Goal: Transaction & Acquisition: Purchase product/service

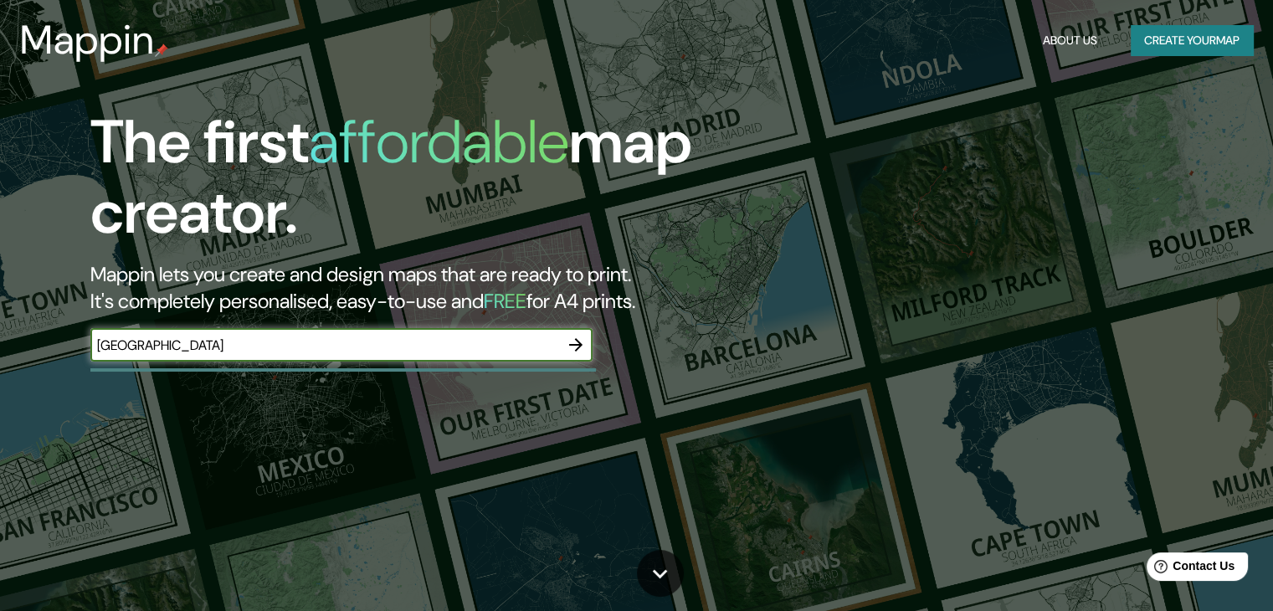
type input "[GEOGRAPHIC_DATA]"
click at [1191, 36] on button "Create your map" at bounding box center [1192, 40] width 122 height 31
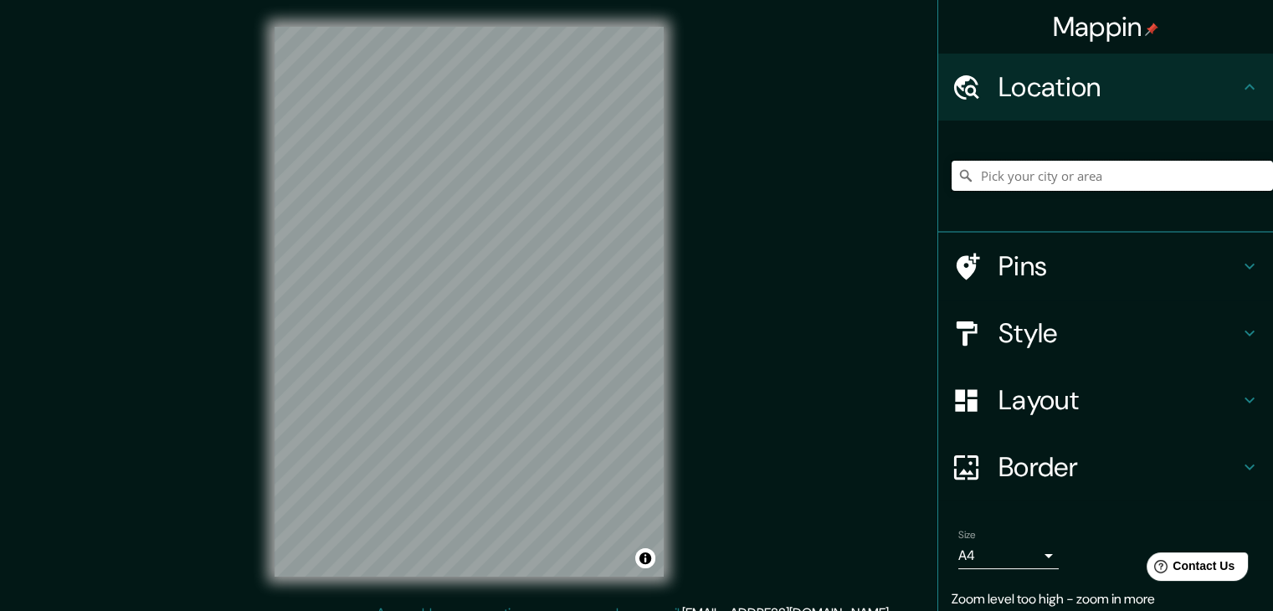
click at [1059, 189] on input "Pick your city or area" at bounding box center [1112, 176] width 321 height 30
click at [1065, 269] on h4 "Pins" at bounding box center [1118, 265] width 241 height 33
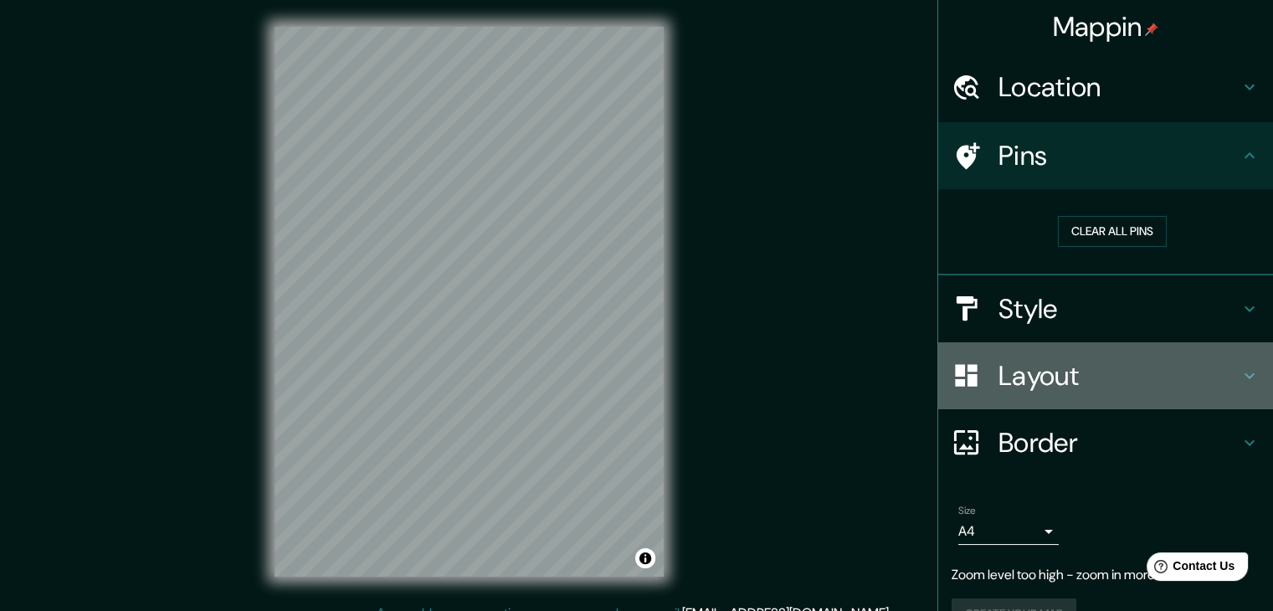
click at [1197, 372] on h4 "Layout" at bounding box center [1118, 375] width 241 height 33
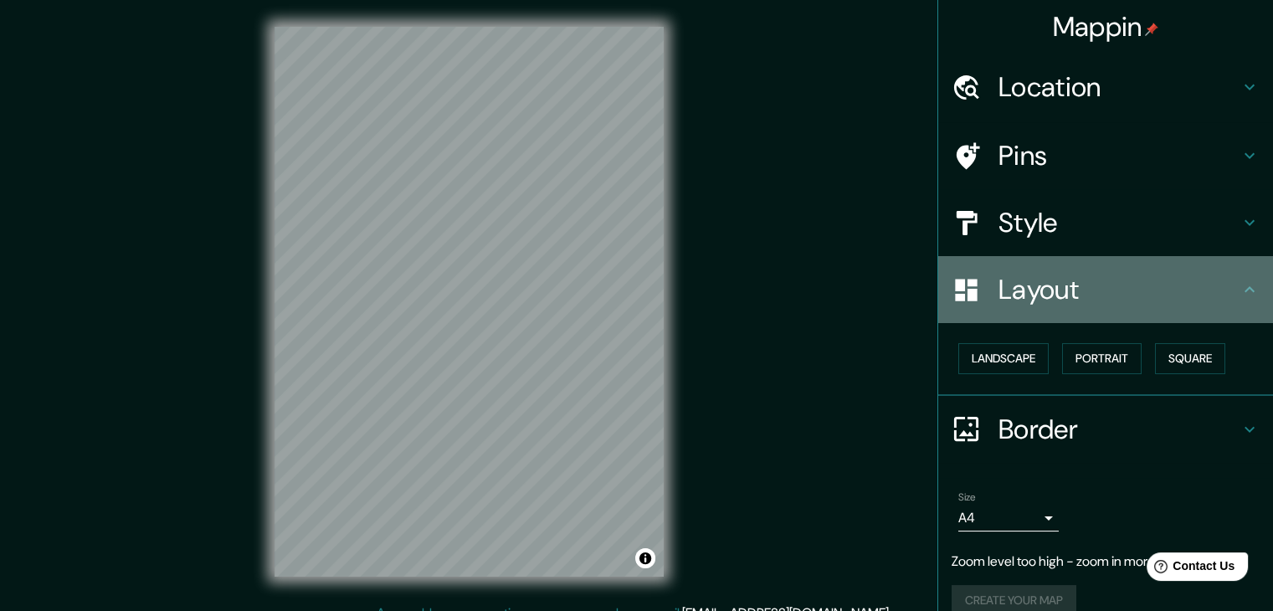
click at [1176, 279] on h4 "Layout" at bounding box center [1118, 289] width 241 height 33
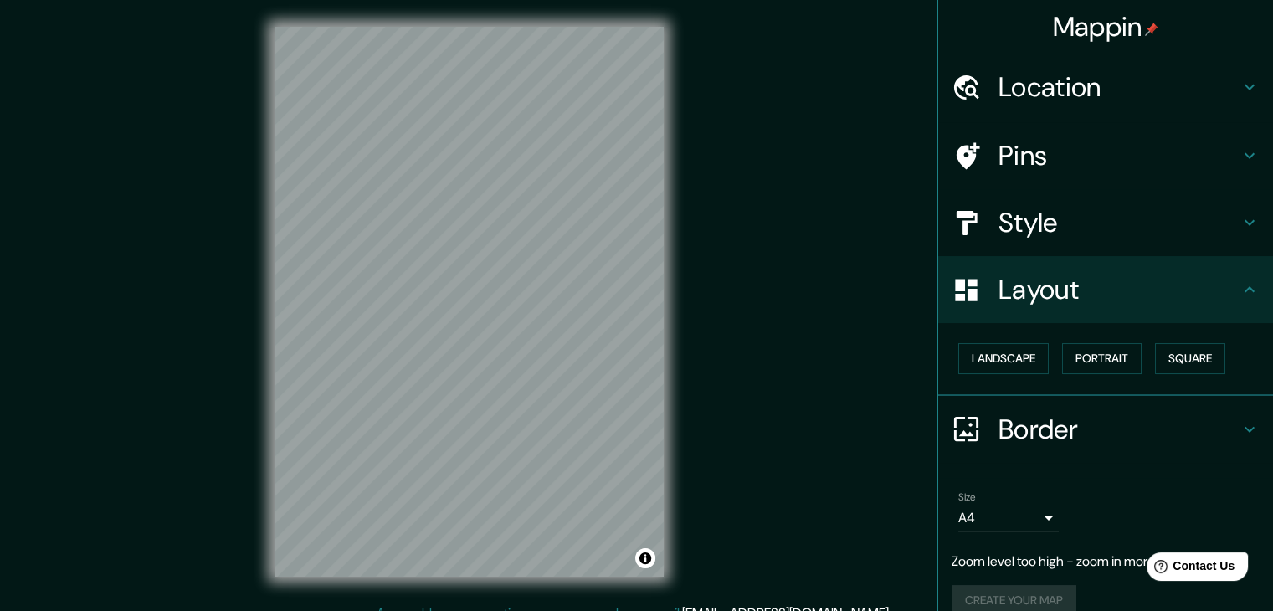
click at [1034, 416] on h4 "Border" at bounding box center [1118, 429] width 241 height 33
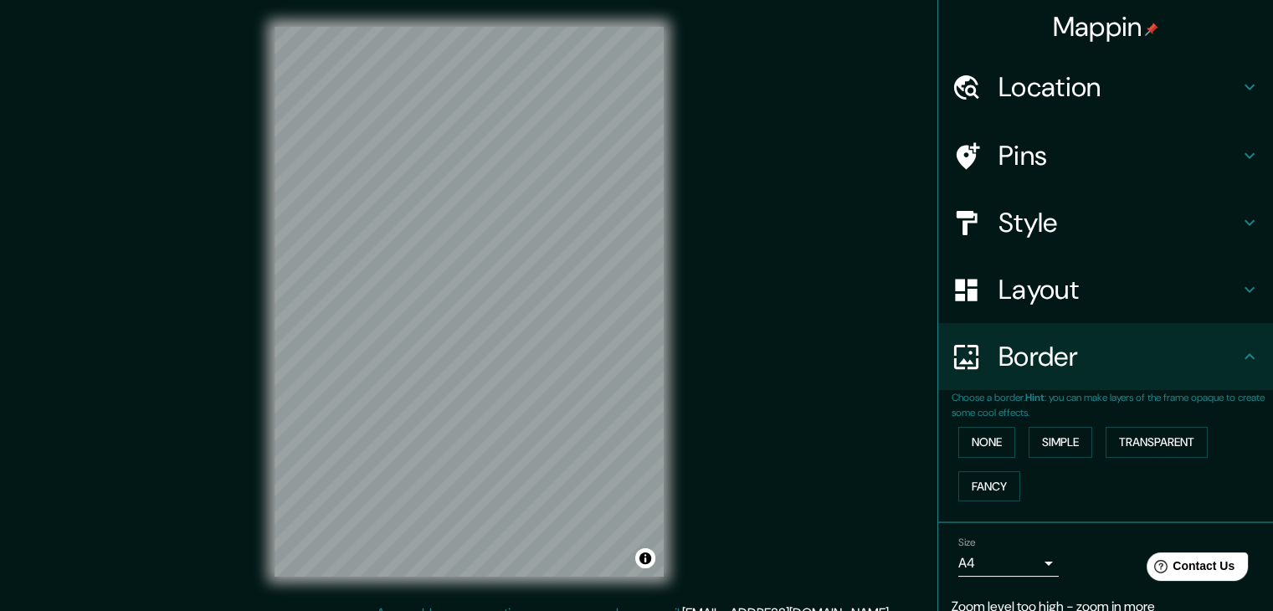
click at [1108, 353] on h4 "Border" at bounding box center [1118, 356] width 241 height 33
click at [1239, 351] on icon at bounding box center [1249, 356] width 20 height 20
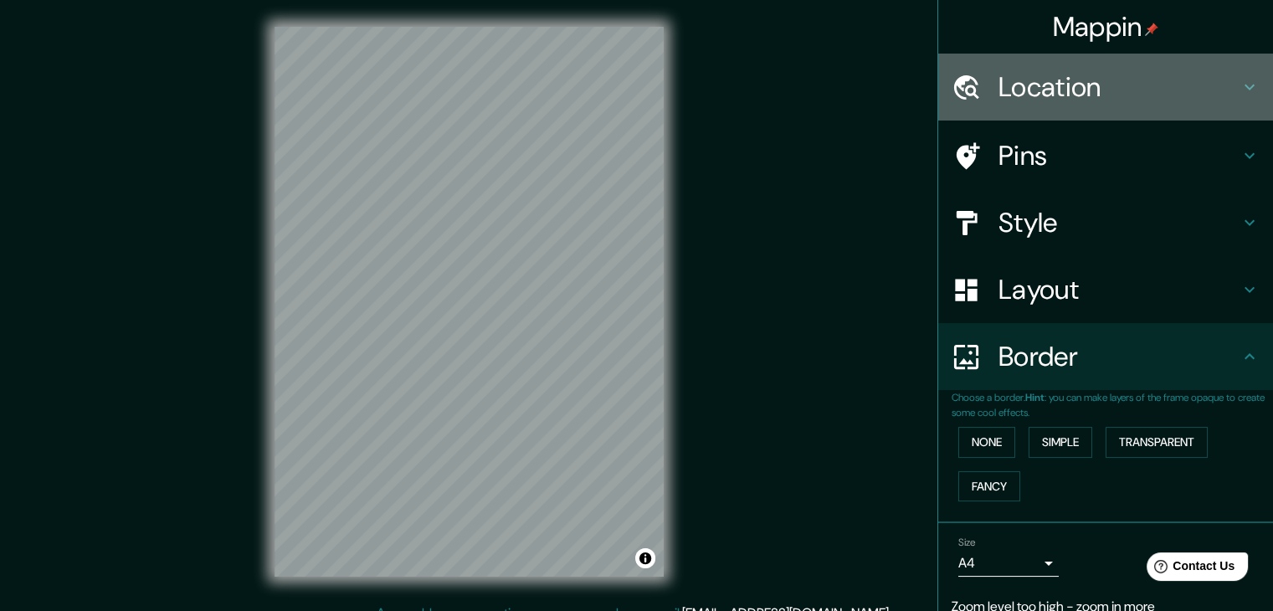
click at [1090, 85] on h4 "Location" at bounding box center [1118, 86] width 241 height 33
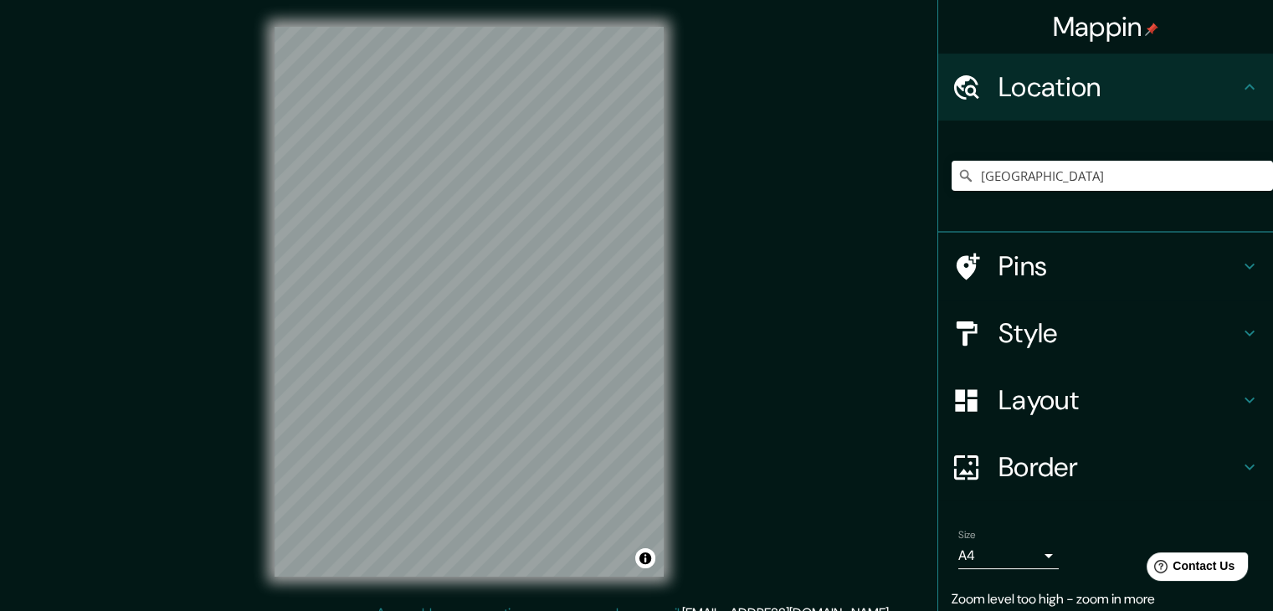
click at [1075, 259] on h4 "Pins" at bounding box center [1118, 265] width 241 height 33
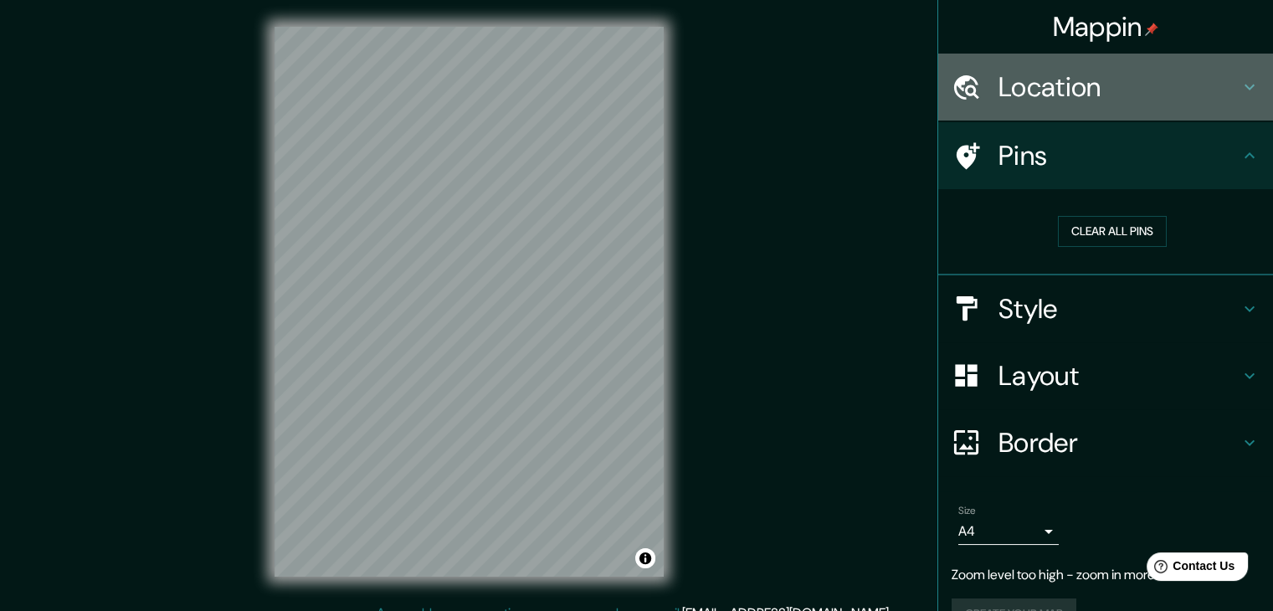
click at [1065, 91] on h4 "Location" at bounding box center [1118, 86] width 241 height 33
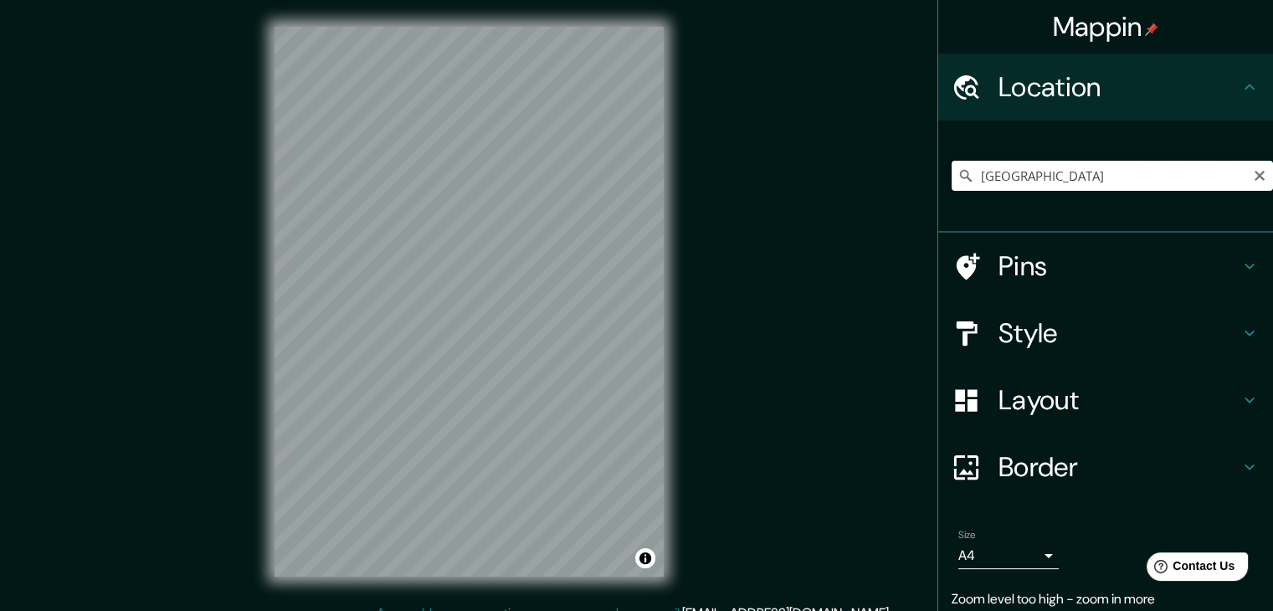
click at [1044, 182] on input "[GEOGRAPHIC_DATA]" at bounding box center [1112, 176] width 321 height 30
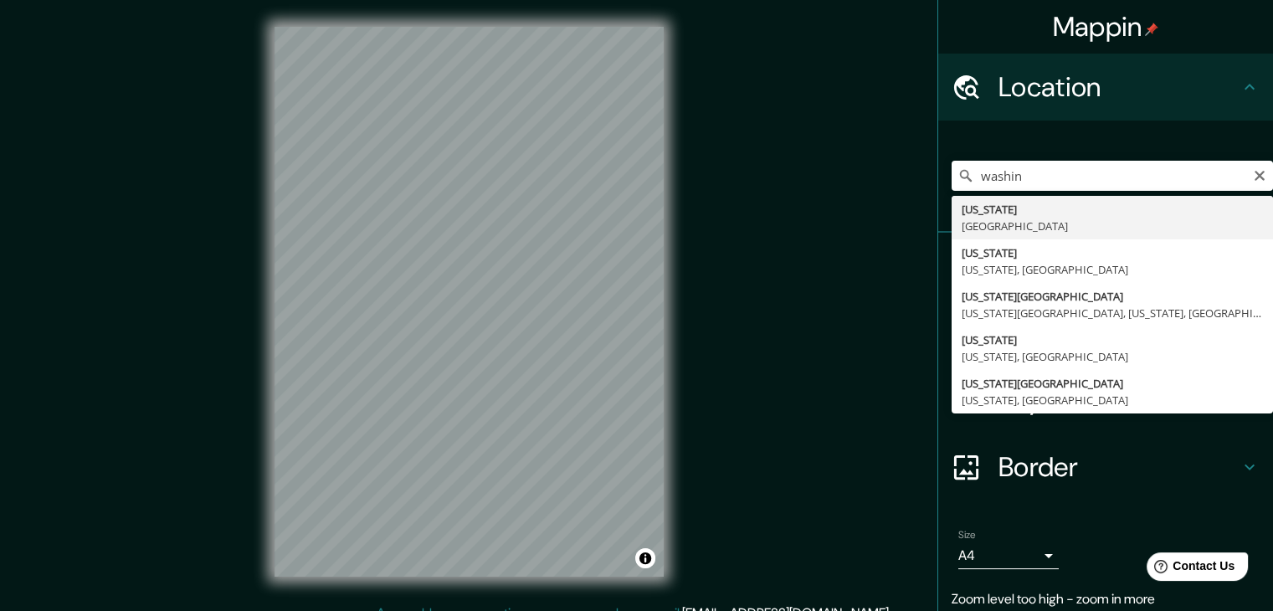
type input "[US_STATE], [GEOGRAPHIC_DATA]"
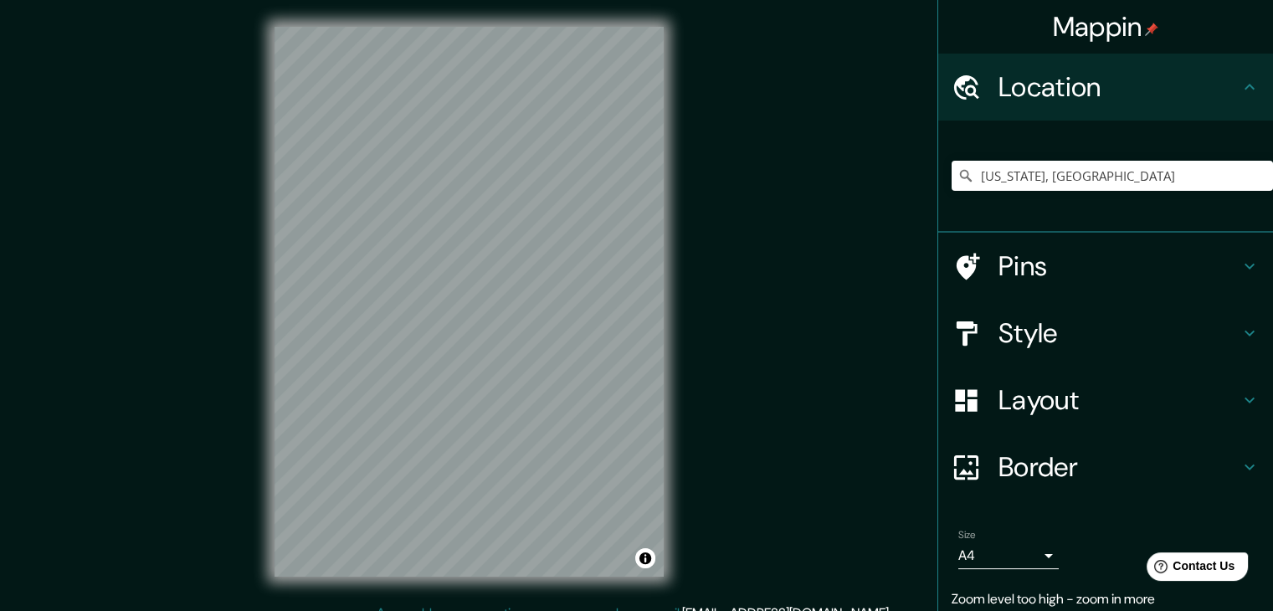
click at [1123, 241] on div "Pins" at bounding box center [1105, 266] width 335 height 67
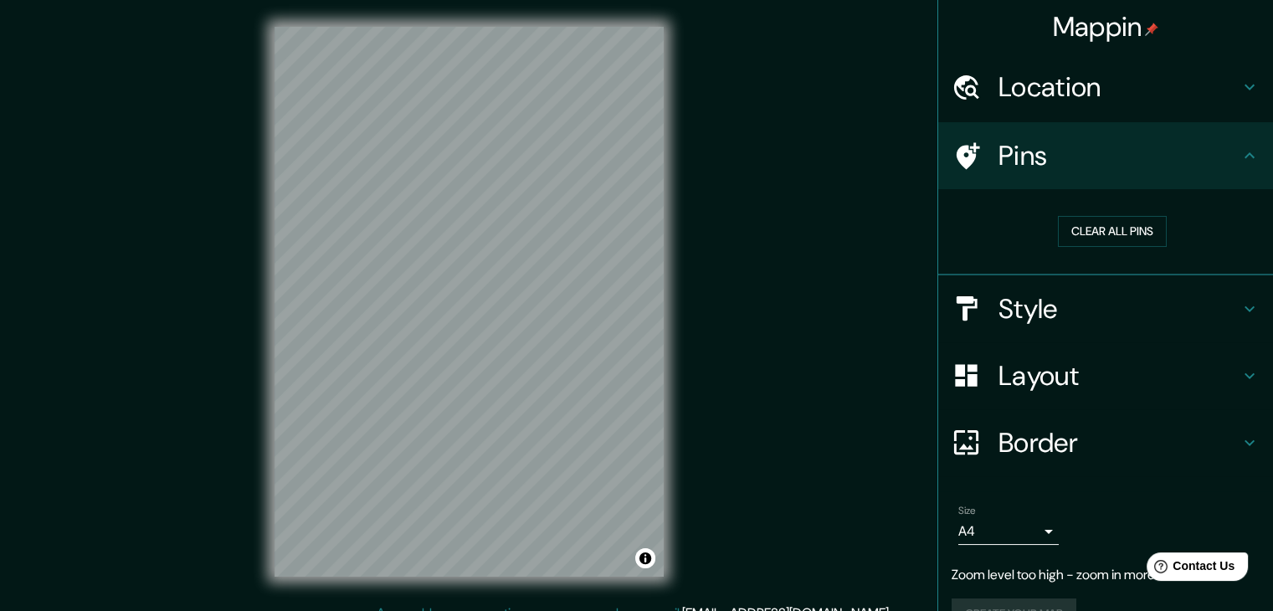
click at [1075, 309] on h4 "Style" at bounding box center [1118, 308] width 241 height 33
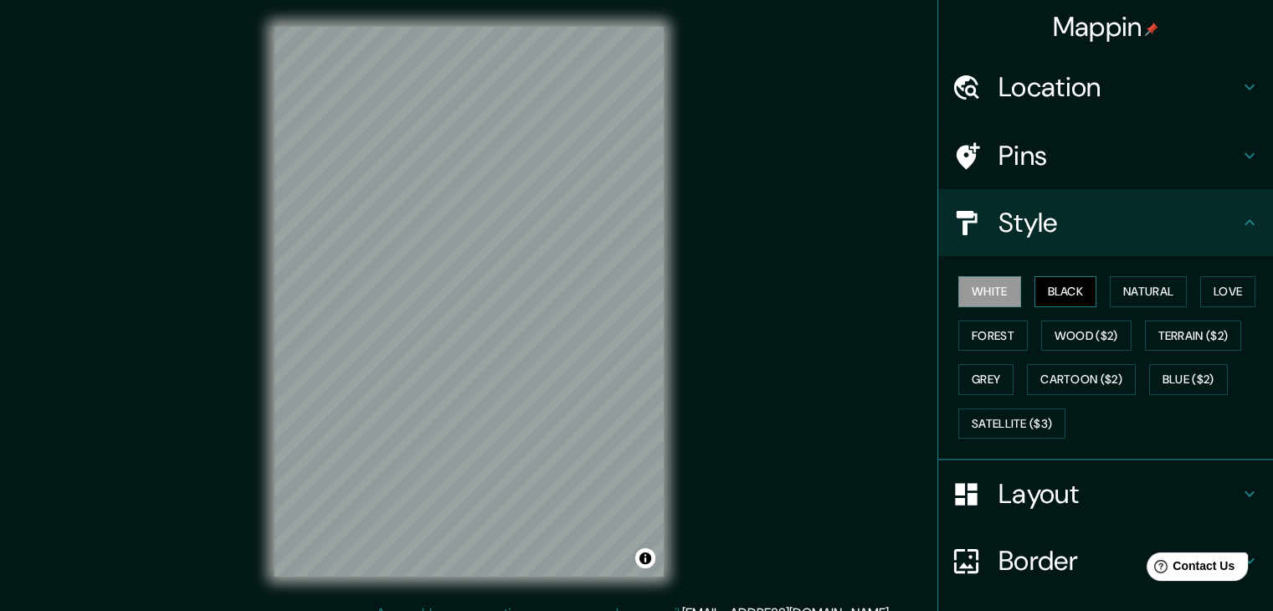
click at [1039, 297] on button "Black" at bounding box center [1065, 291] width 63 height 31
click at [1129, 294] on button "Natural" at bounding box center [1148, 291] width 77 height 31
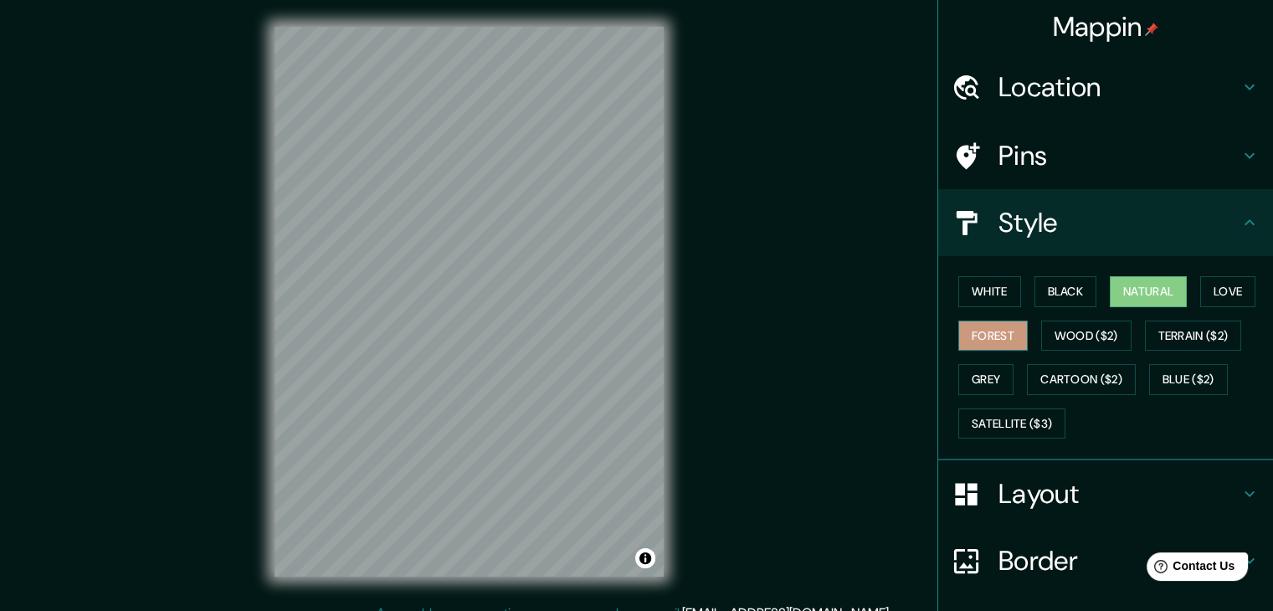
click at [969, 322] on button "Forest" at bounding box center [992, 336] width 69 height 31
click at [1078, 330] on button "Wood ($2)" at bounding box center [1086, 336] width 90 height 31
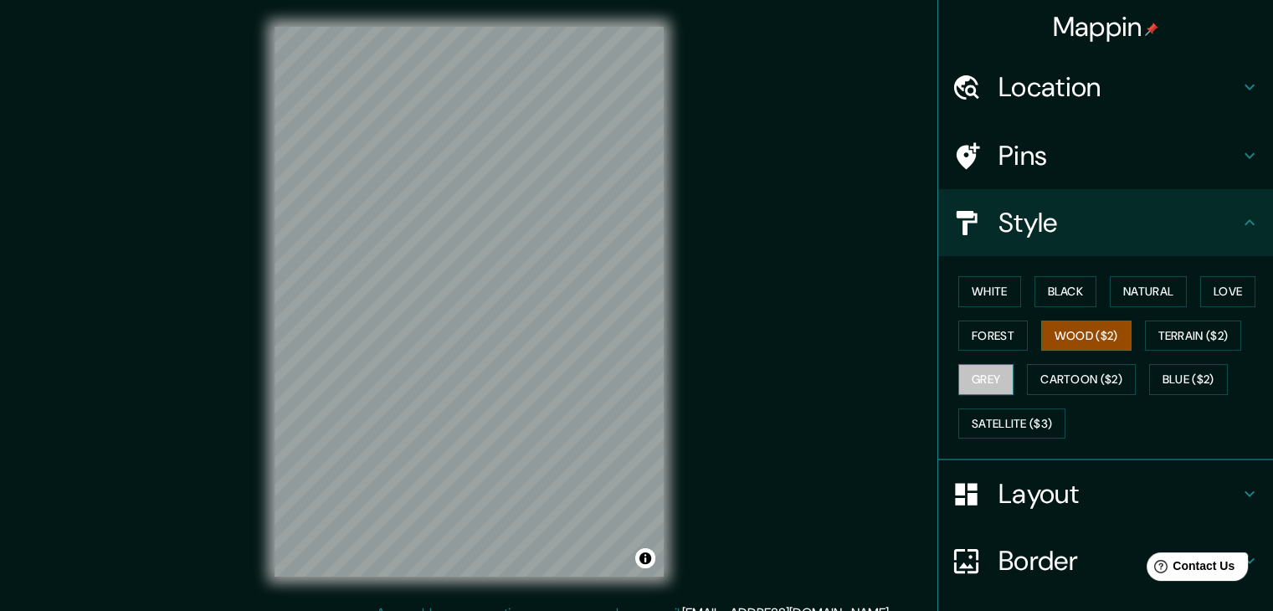
click at [992, 379] on button "Grey" at bounding box center [985, 379] width 55 height 31
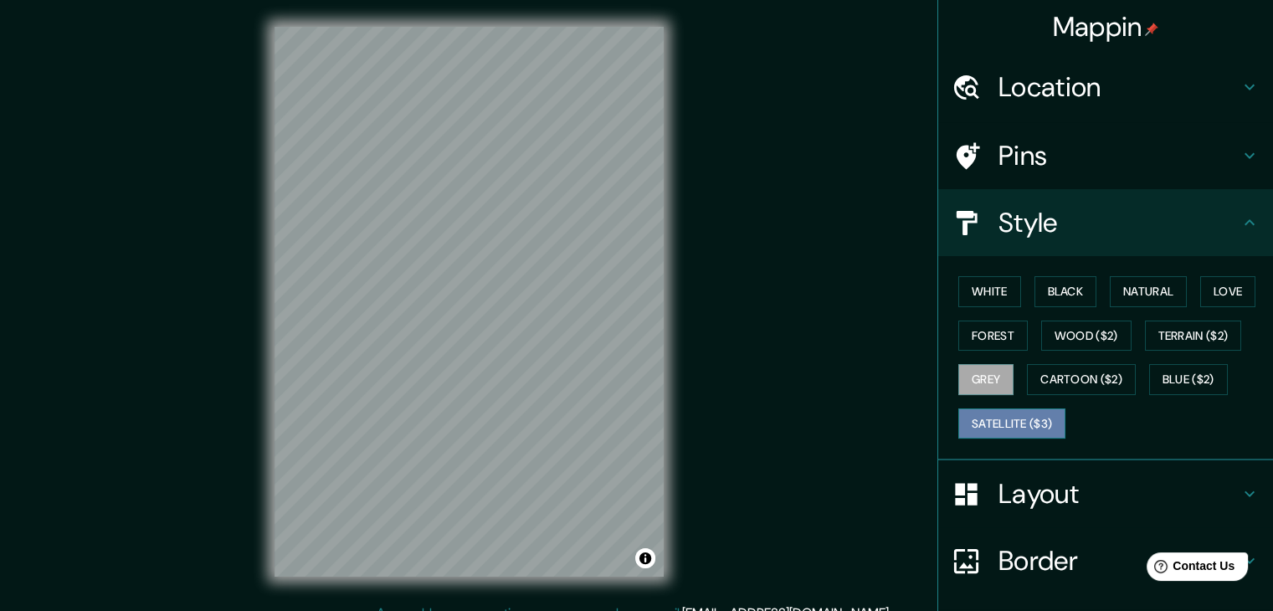
click at [991, 413] on button "Satellite ($3)" at bounding box center [1011, 423] width 107 height 31
click at [1065, 282] on button "Black" at bounding box center [1065, 291] width 63 height 31
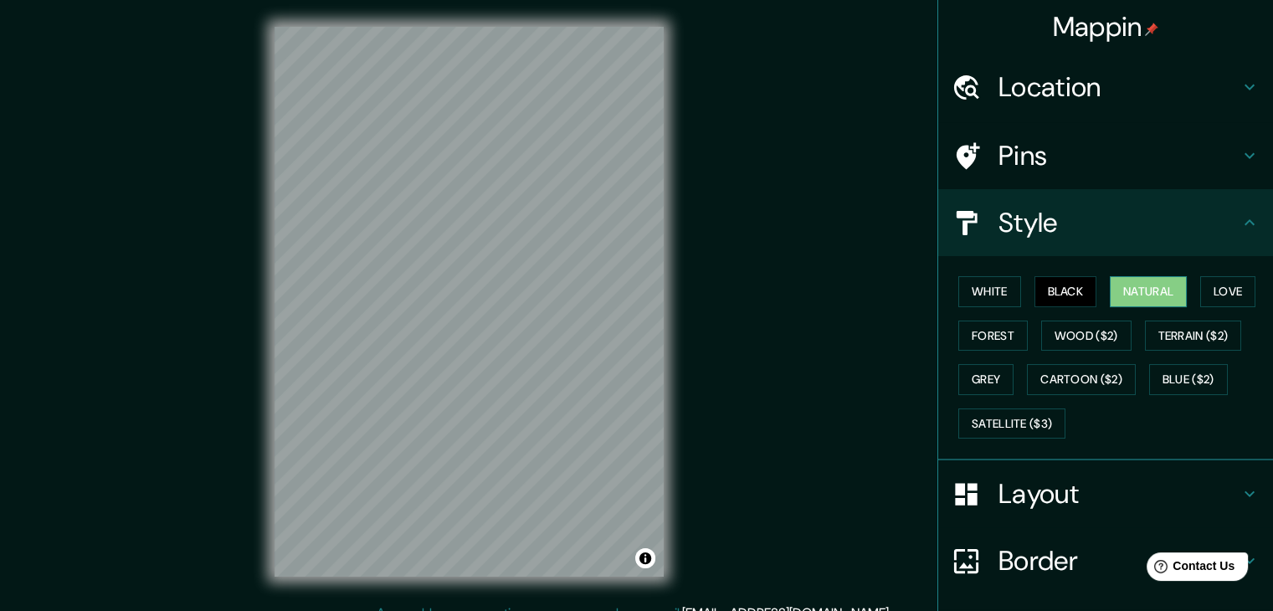
click at [1133, 292] on button "Natural" at bounding box center [1148, 291] width 77 height 31
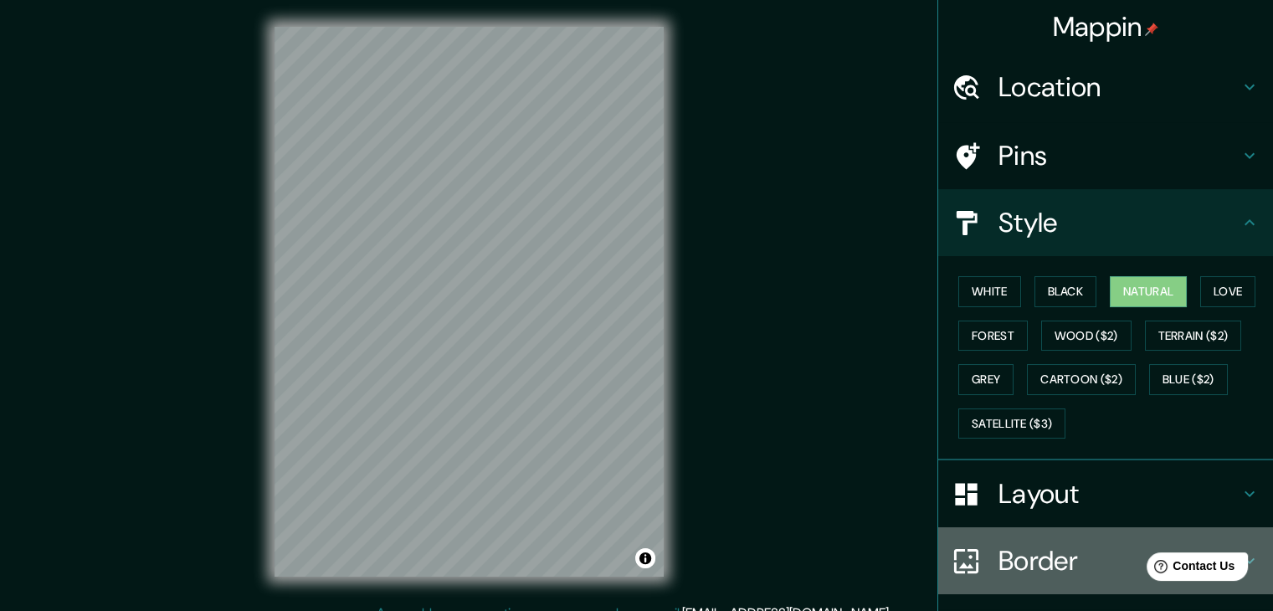
click at [1091, 551] on h4 "Border" at bounding box center [1118, 560] width 241 height 33
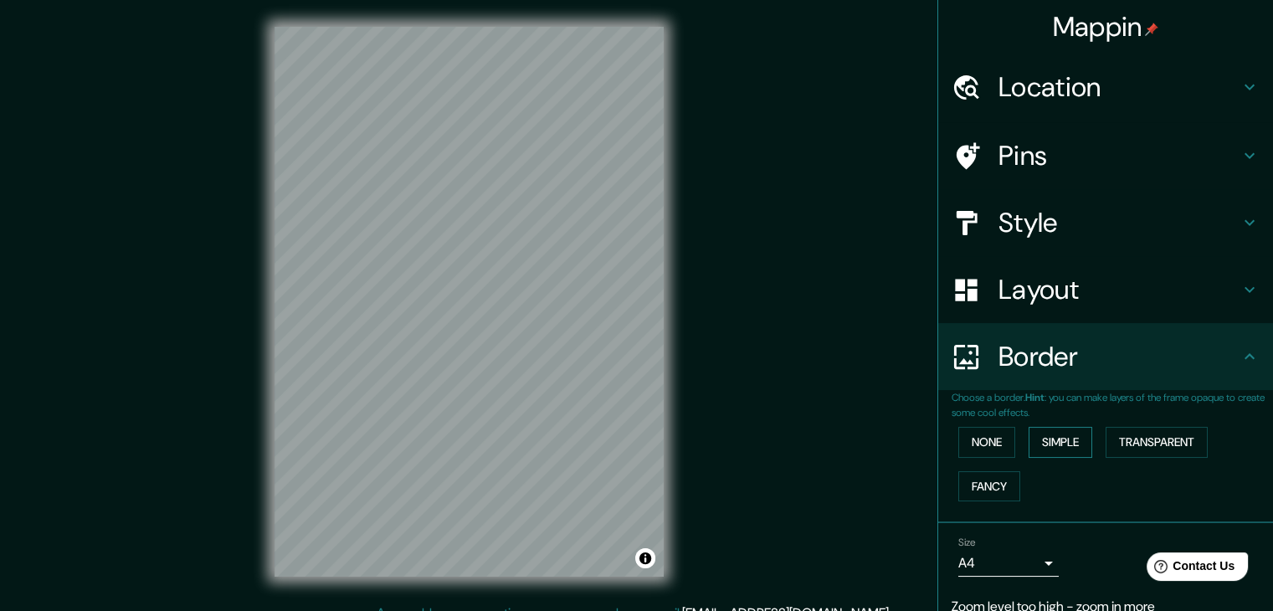
click at [1039, 442] on button "Simple" at bounding box center [1061, 442] width 64 height 31
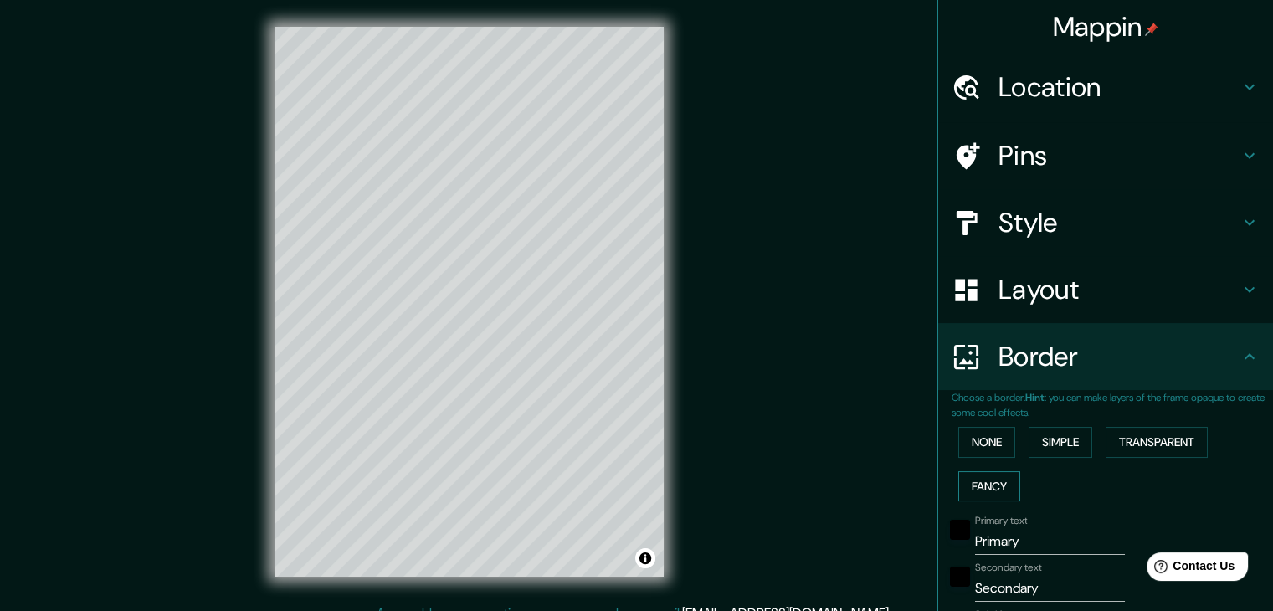
click at [976, 473] on button "Fancy" at bounding box center [989, 486] width 62 height 31
click at [1134, 444] on button "Transparent" at bounding box center [1157, 442] width 102 height 31
click at [1101, 79] on h4 "Location" at bounding box center [1118, 86] width 241 height 33
type input "223"
type input "37"
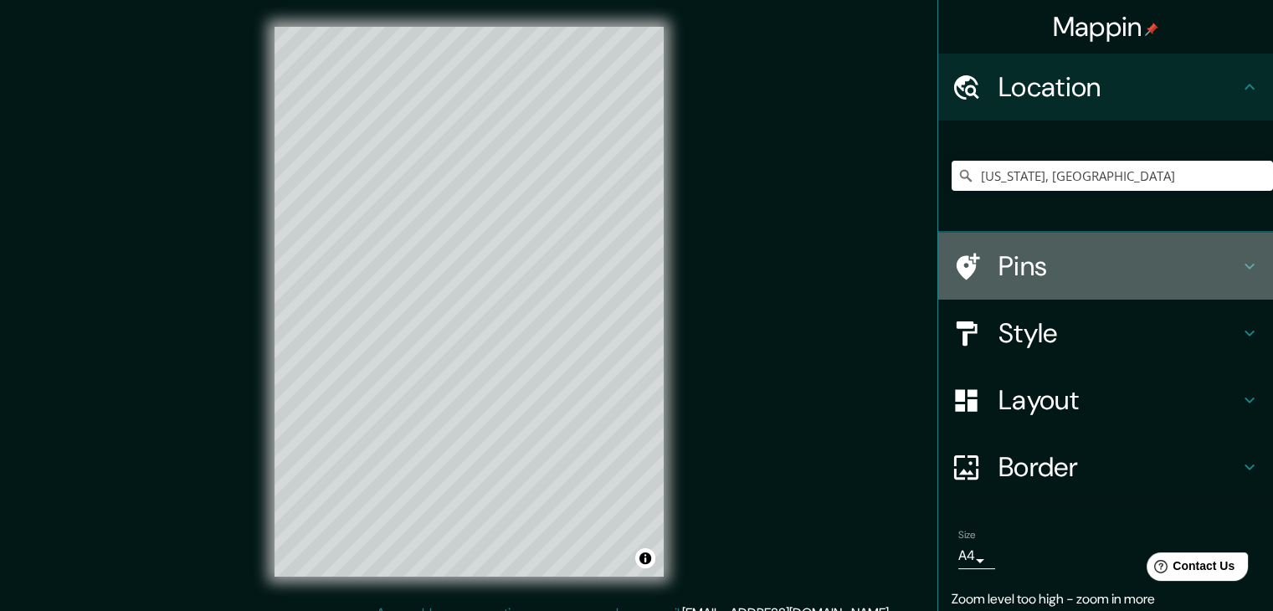
click at [1075, 275] on h4 "Pins" at bounding box center [1118, 265] width 241 height 33
type input "223"
type input "37"
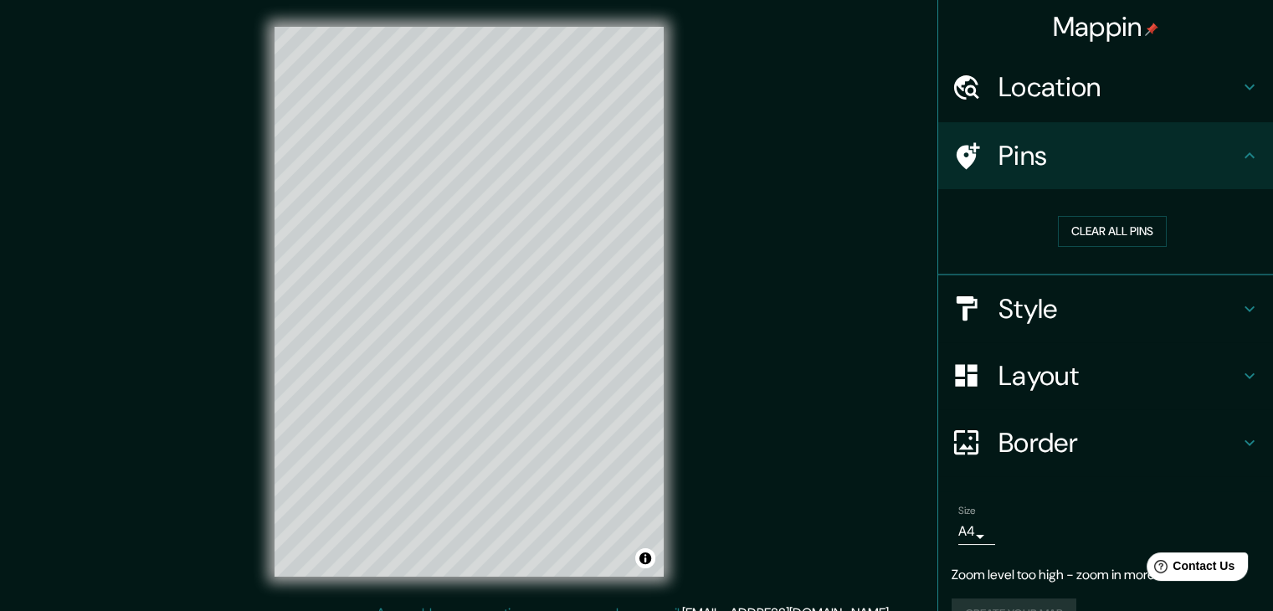
click at [1075, 312] on h4 "Style" at bounding box center [1118, 308] width 241 height 33
type input "223"
type input "37"
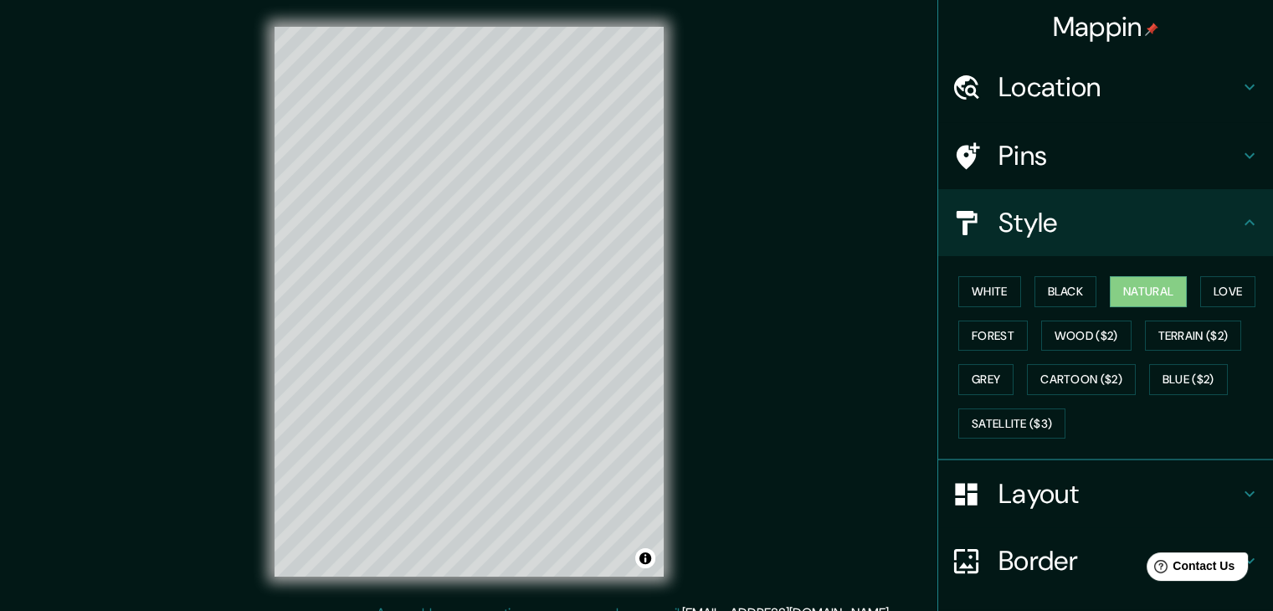
click at [1064, 514] on div "Layout" at bounding box center [1105, 493] width 335 height 67
type input "223"
type input "37"
